Goal: Task Accomplishment & Management: Manage account settings

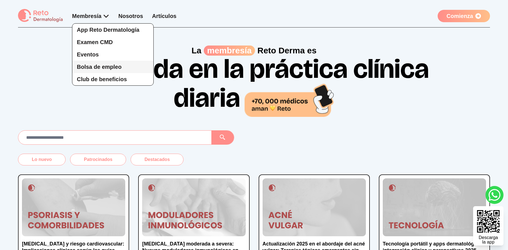
click at [95, 68] on span "Bolsa de empleo" at bounding box center [99, 67] width 45 height 6
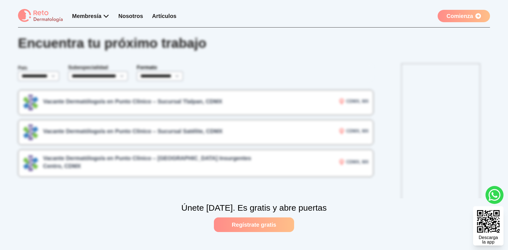
click at [458, 17] on link "Comienza" at bounding box center [463, 16] width 52 height 12
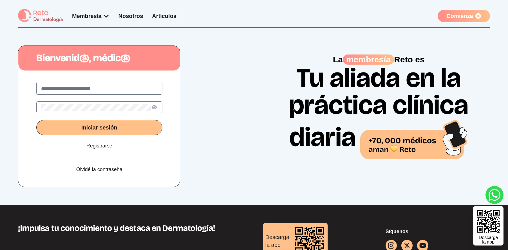
click at [129, 89] on input "text" at bounding box center [99, 89] width 116 height 7
click at [123, 87] on input "text" at bounding box center [99, 89] width 116 height 7
type input "**********"
click at [36, 120] on button "Iniciar sesión" at bounding box center [99, 127] width 126 height 15
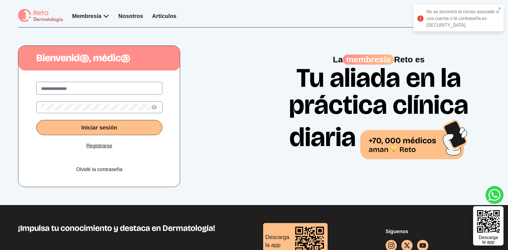
click at [36, 120] on button "Iniciar sesión" at bounding box center [99, 127] width 126 height 15
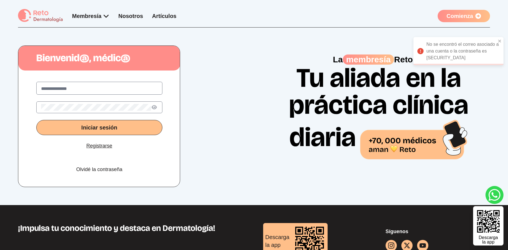
click at [103, 142] on link "Registrarse" at bounding box center [99, 146] width 26 height 8
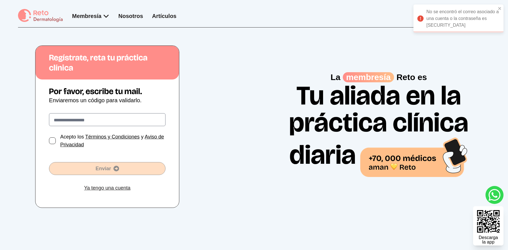
click at [103, 142] on div "Acepto los Términos y Condiciones y Aviso de Privacidad" at bounding box center [112, 141] width 105 height 16
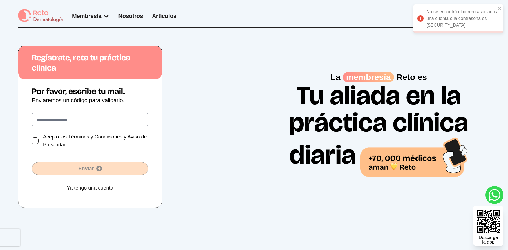
click at [104, 114] on label at bounding box center [90, 119] width 116 height 13
click at [104, 117] on input "text" at bounding box center [90, 120] width 107 height 7
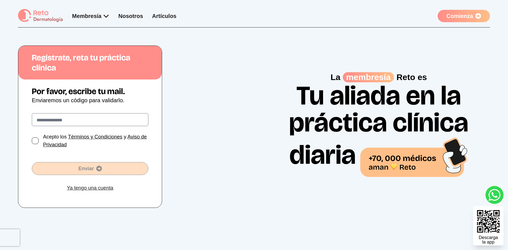
type input "**********"
click at [32, 143] on div at bounding box center [35, 141] width 7 height 7
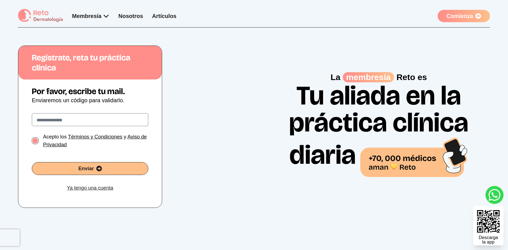
click at [66, 169] on span "Enviar" at bounding box center [90, 169] width 116 height 8
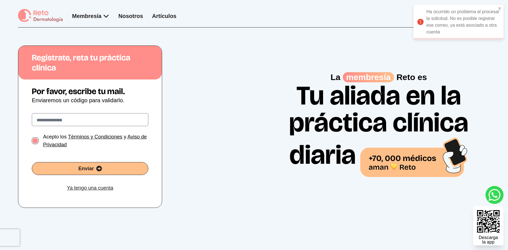
click at [90, 188] on link "Ya tengo una cuenta" at bounding box center [90, 188] width 46 height 8
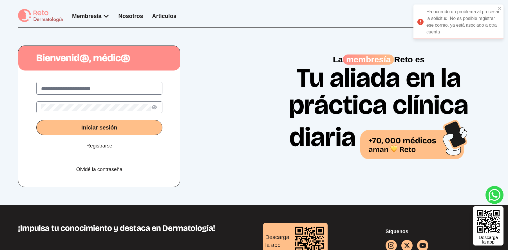
click at [124, 92] on label at bounding box center [99, 88] width 126 height 13
click at [124, 92] on input "text" at bounding box center [99, 89] width 116 height 7
click at [122, 87] on input "text" at bounding box center [99, 89] width 116 height 7
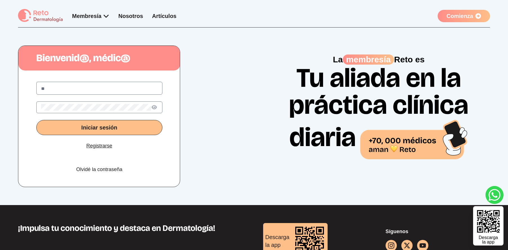
type input "*"
click at [64, 89] on input "*****" at bounding box center [99, 89] width 116 height 7
type input "**********"
click at [36, 120] on button "Iniciar sesión" at bounding box center [99, 127] width 126 height 15
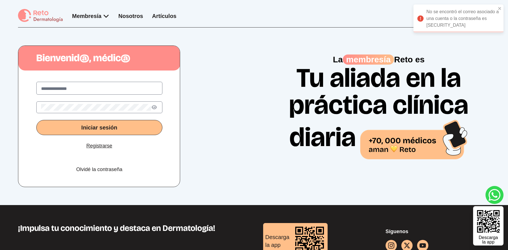
click at [36, 120] on button "Iniciar sesión" at bounding box center [99, 127] width 126 height 15
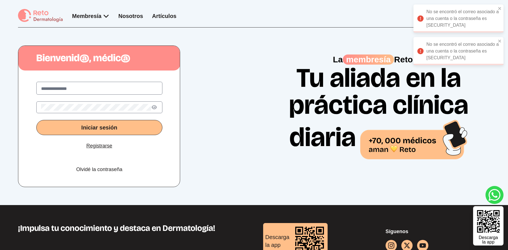
click at [88, 170] on link "Olvidé la contraseña" at bounding box center [99, 170] width 46 height 8
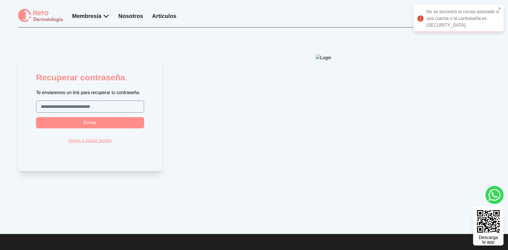
click at [113, 109] on input "text" at bounding box center [90, 107] width 98 height 7
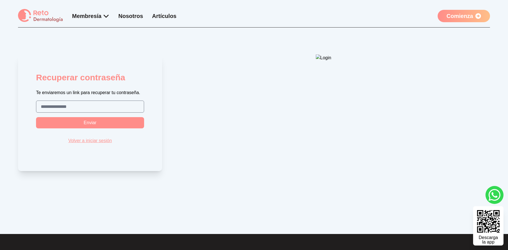
type input "**********"
click at [36, 117] on button "Enviar" at bounding box center [90, 122] width 108 height 11
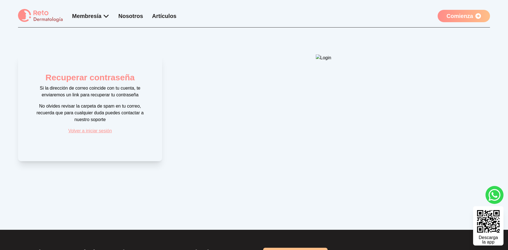
click at [98, 133] on link "Volver a iniciar sesión" at bounding box center [90, 131] width 44 height 7
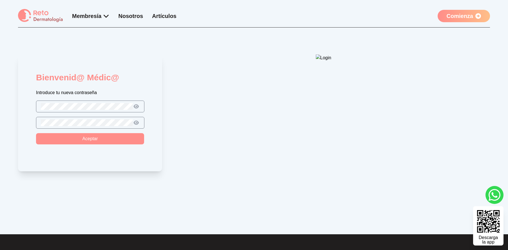
click at [108, 101] on div at bounding box center [90, 107] width 108 height 12
click at [136, 124] on icon at bounding box center [135, 123] width 5 height 4
click at [133, 106] on icon at bounding box center [136, 106] width 6 height 5
click at [115, 138] on button "Aceptar" at bounding box center [90, 138] width 108 height 11
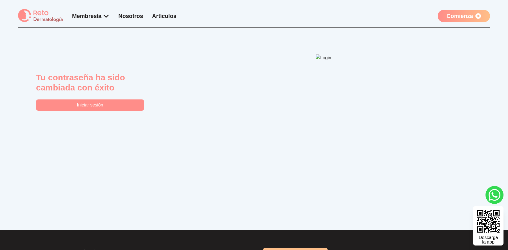
click at [108, 104] on button "Iniciar sesión" at bounding box center [90, 105] width 108 height 11
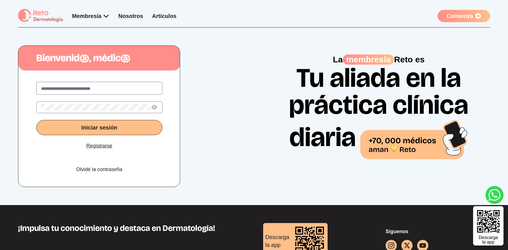
click at [134, 95] on div "Iniciar sesión Registrarse Olvidé la contraseña" at bounding box center [99, 130] width 162 height 114
click at [134, 92] on label at bounding box center [99, 88] width 126 height 13
click at [134, 92] on input "text" at bounding box center [99, 89] width 116 height 7
type input "**********"
click at [36, 120] on button "Iniciar sesión" at bounding box center [99, 127] width 126 height 15
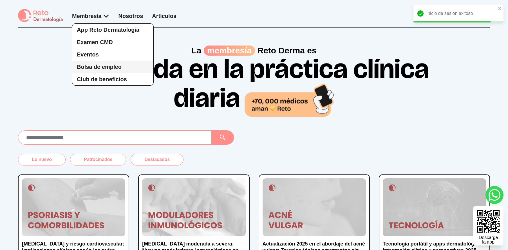
click at [108, 67] on span "Bolsa de empleo" at bounding box center [99, 67] width 45 height 6
